Goal: Find specific page/section: Find specific page/section

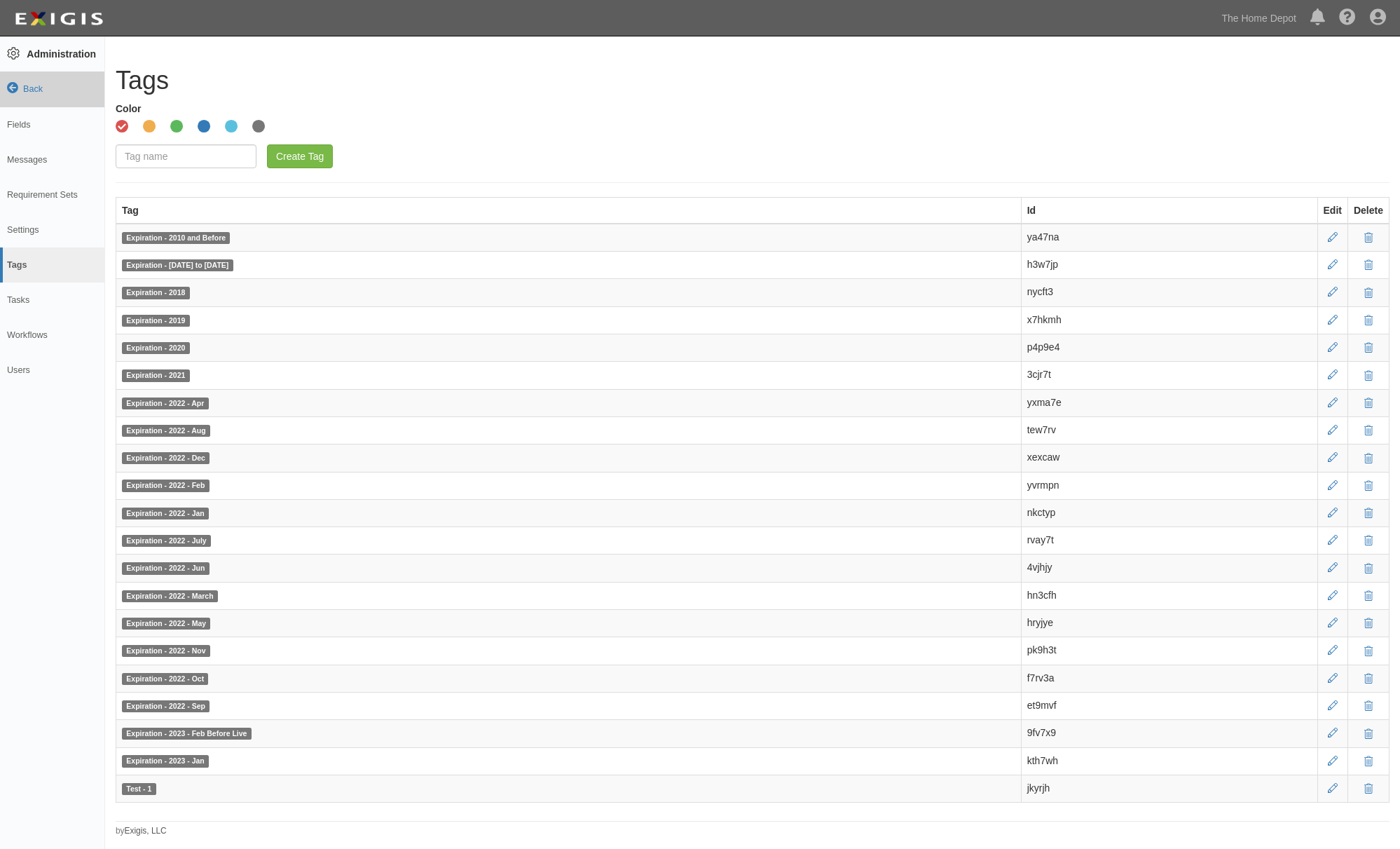
click at [23, 85] on link "Back" at bounding box center [52, 89] width 105 height 35
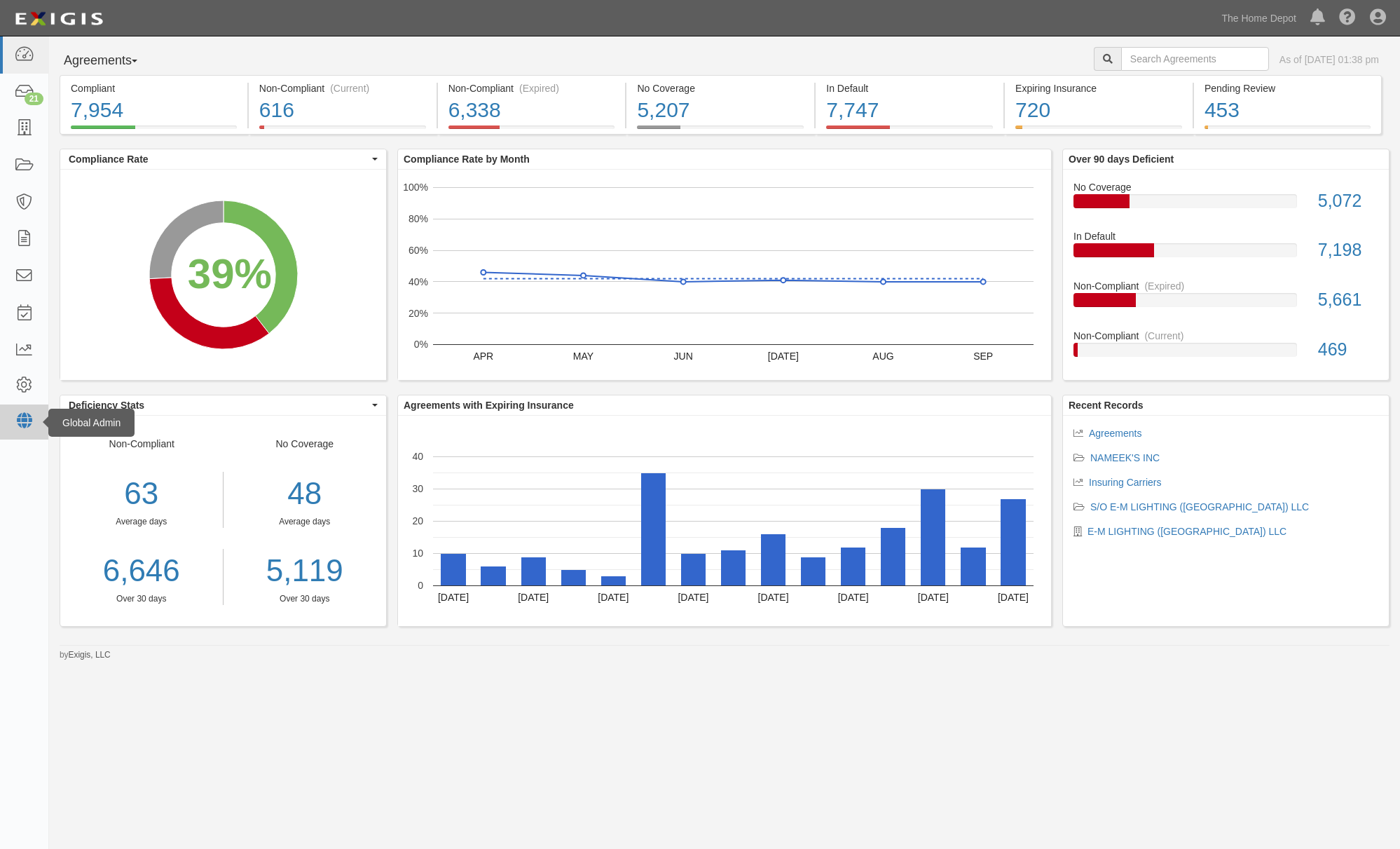
click at [12, 423] on link at bounding box center [24, 422] width 49 height 35
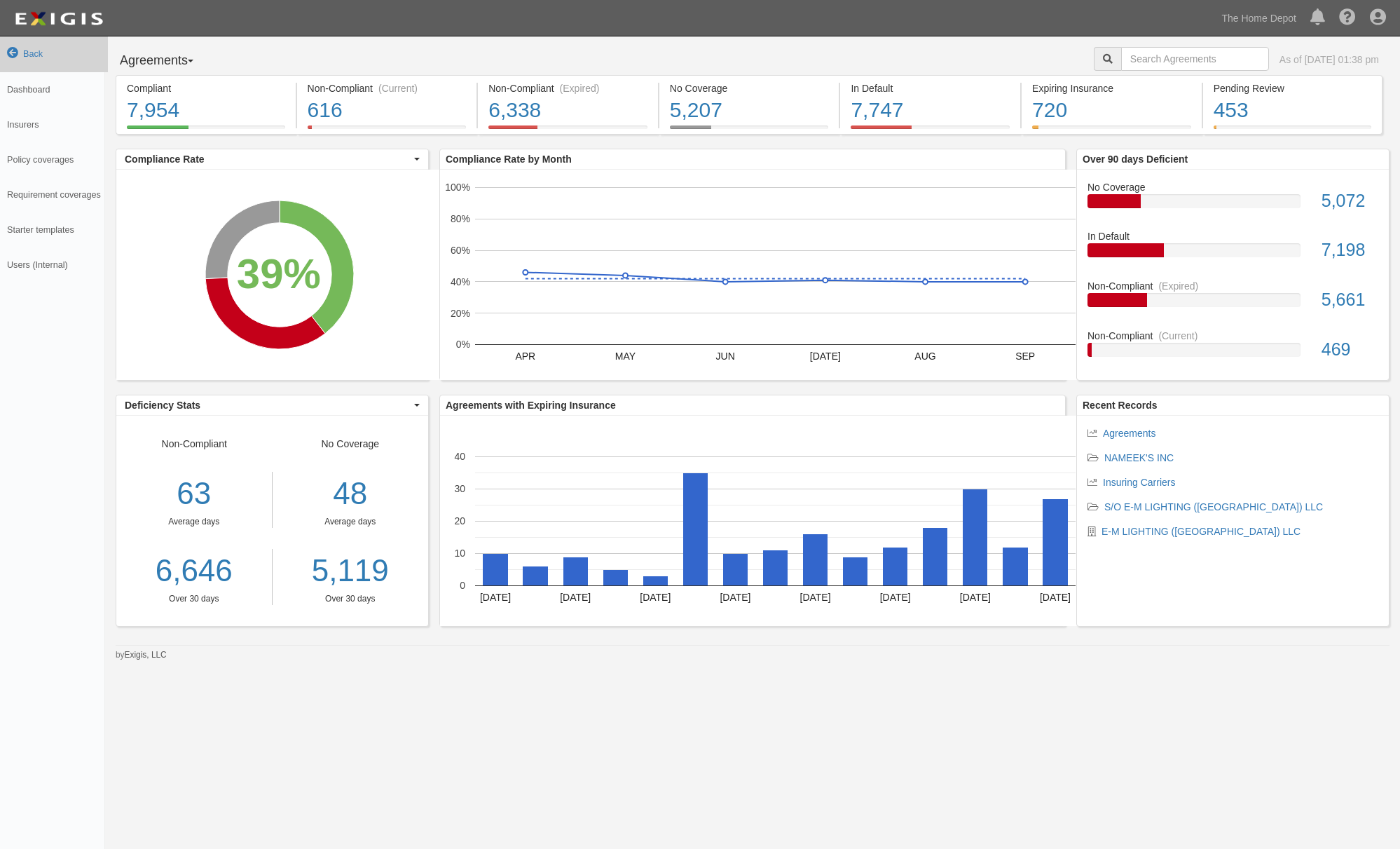
click at [38, 54] on link "Back" at bounding box center [54, 54] width 108 height 35
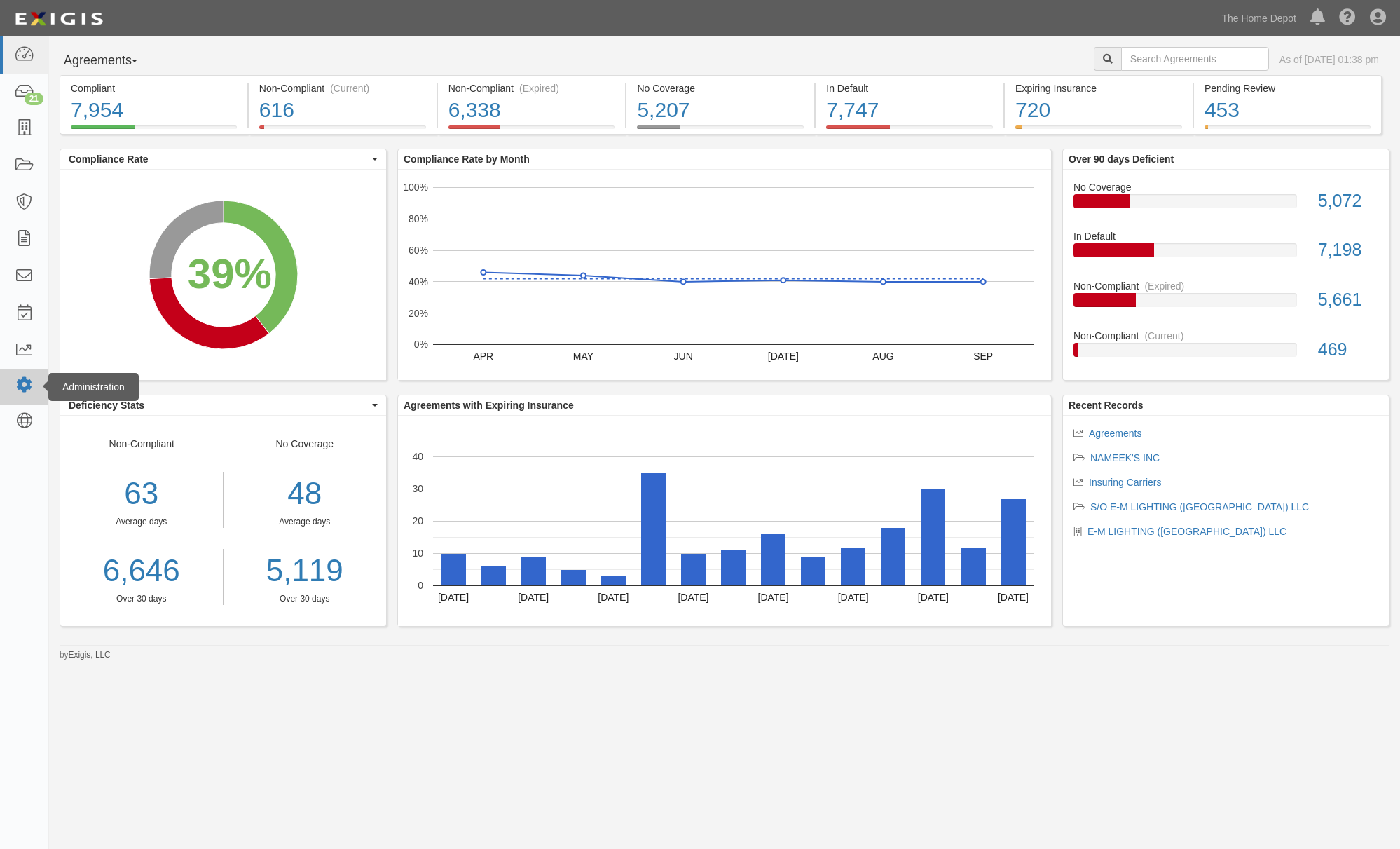
click at [16, 384] on icon at bounding box center [23, 384] width 19 height 12
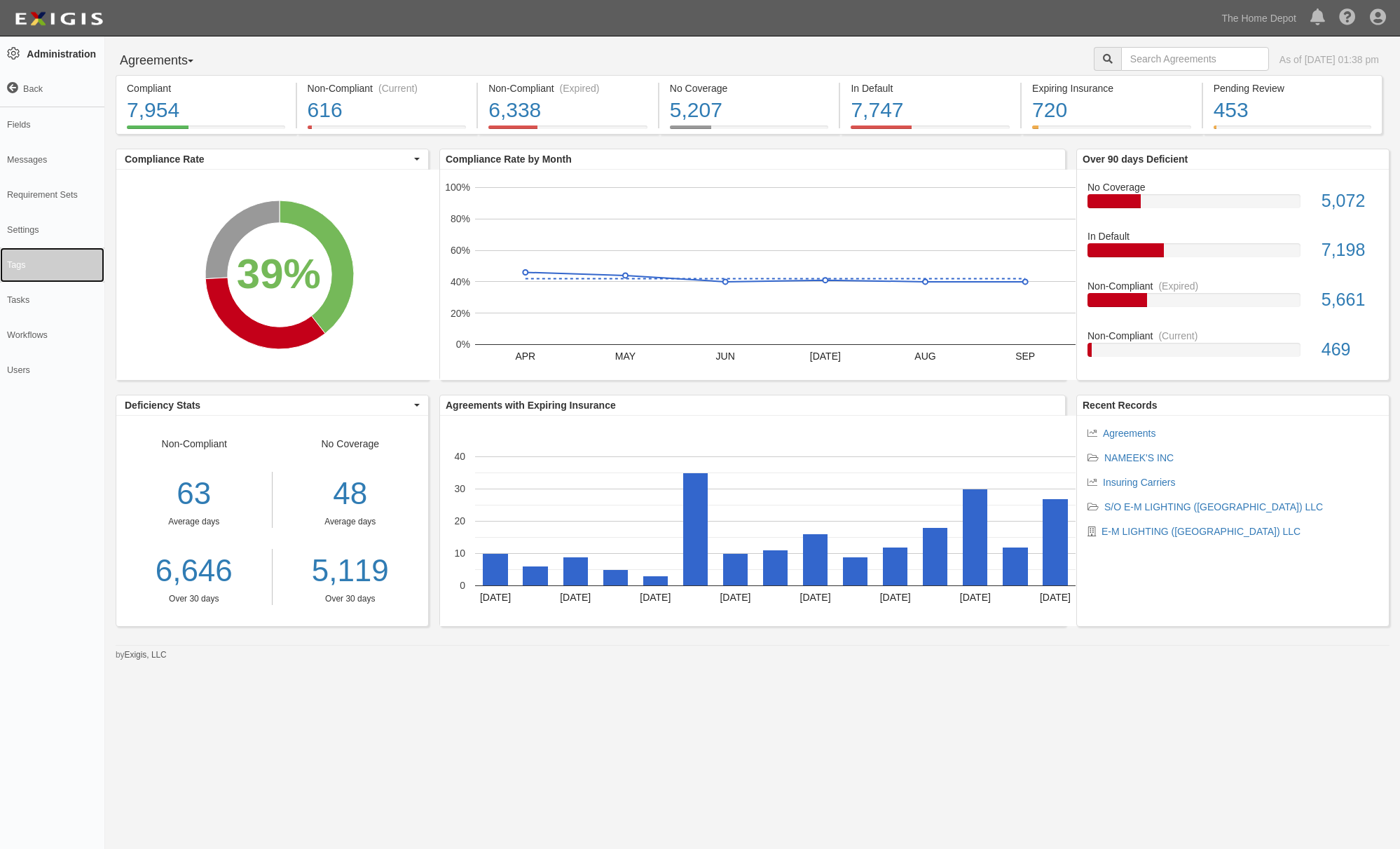
click at [39, 265] on link "Tags" at bounding box center [52, 265] width 105 height 35
